Goal: Task Accomplishment & Management: Manage account settings

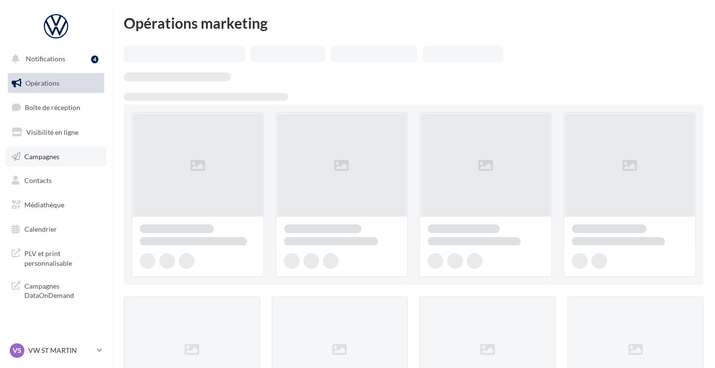
click at [45, 159] on span "Campagnes" at bounding box center [41, 156] width 35 height 8
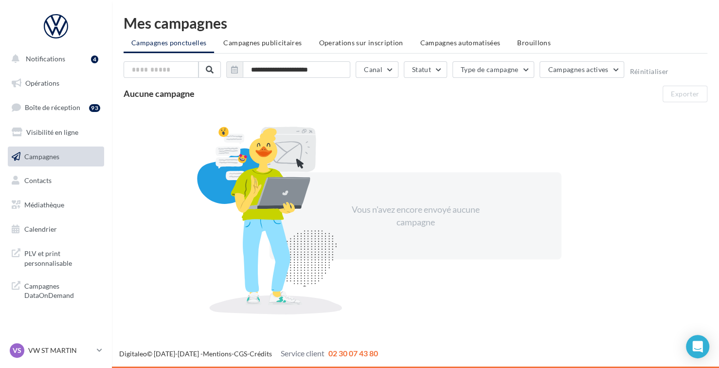
click at [63, 159] on link "Campagnes" at bounding box center [56, 157] width 100 height 20
click at [274, 43] on span "Campagnes publicitaires" at bounding box center [262, 42] width 78 height 8
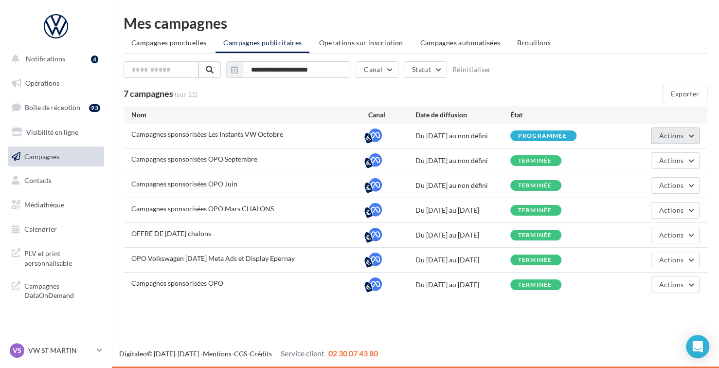
click at [672, 131] on span "Actions" at bounding box center [672, 135] width 24 height 8
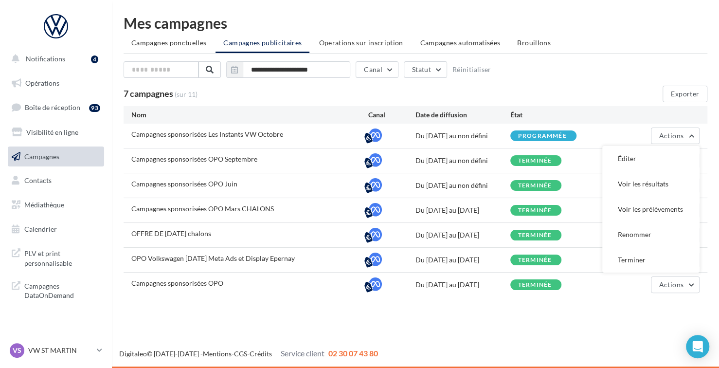
click at [647, 210] on button "Voir les prélèvements" at bounding box center [651, 209] width 97 height 25
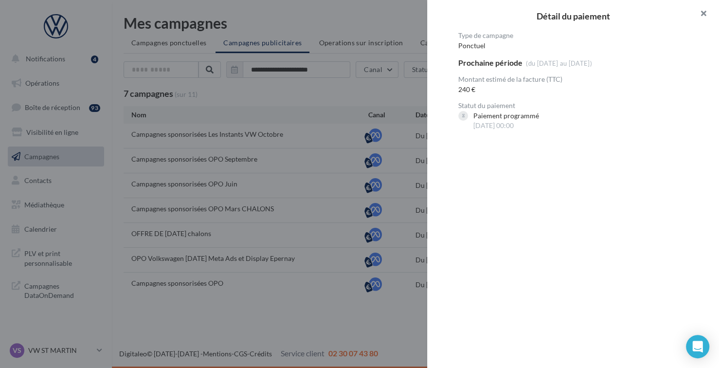
click at [705, 12] on button "button" at bounding box center [700, 14] width 39 height 29
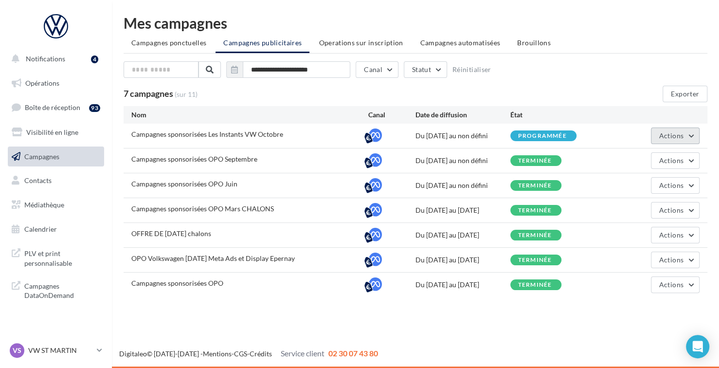
click at [675, 132] on span "Actions" at bounding box center [672, 135] width 24 height 8
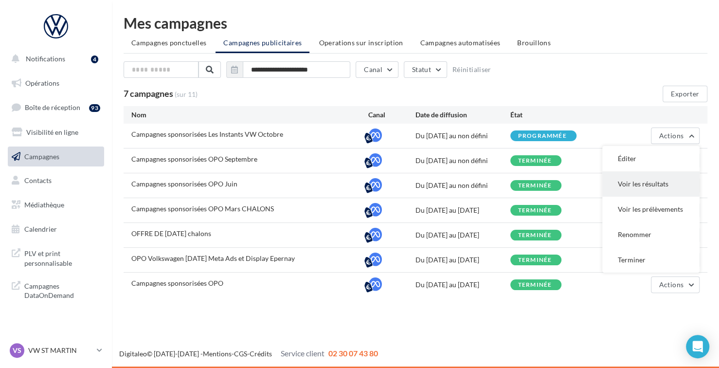
click at [657, 182] on button "Voir les résultats" at bounding box center [651, 183] width 97 height 25
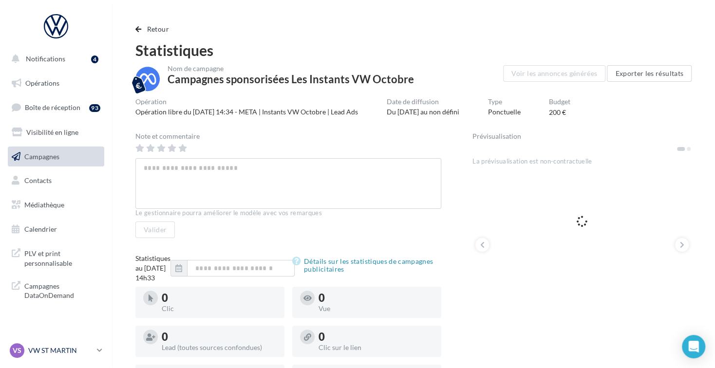
click at [91, 349] on p "VW ST MARTIN" at bounding box center [60, 351] width 65 height 10
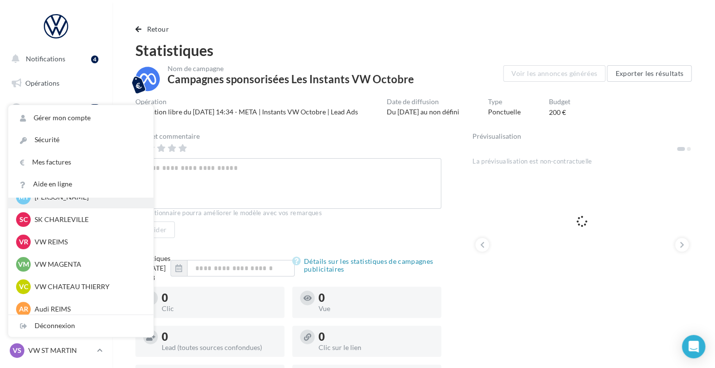
scroll to position [67, 0]
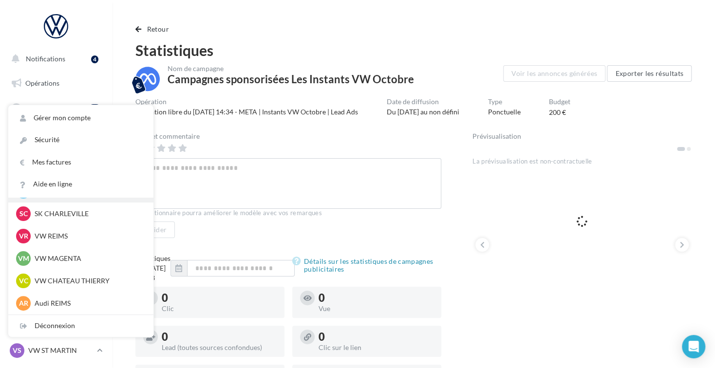
click at [115, 258] on p "VW MAGENTA" at bounding box center [88, 259] width 107 height 10
